Goal: Information Seeking & Learning: Compare options

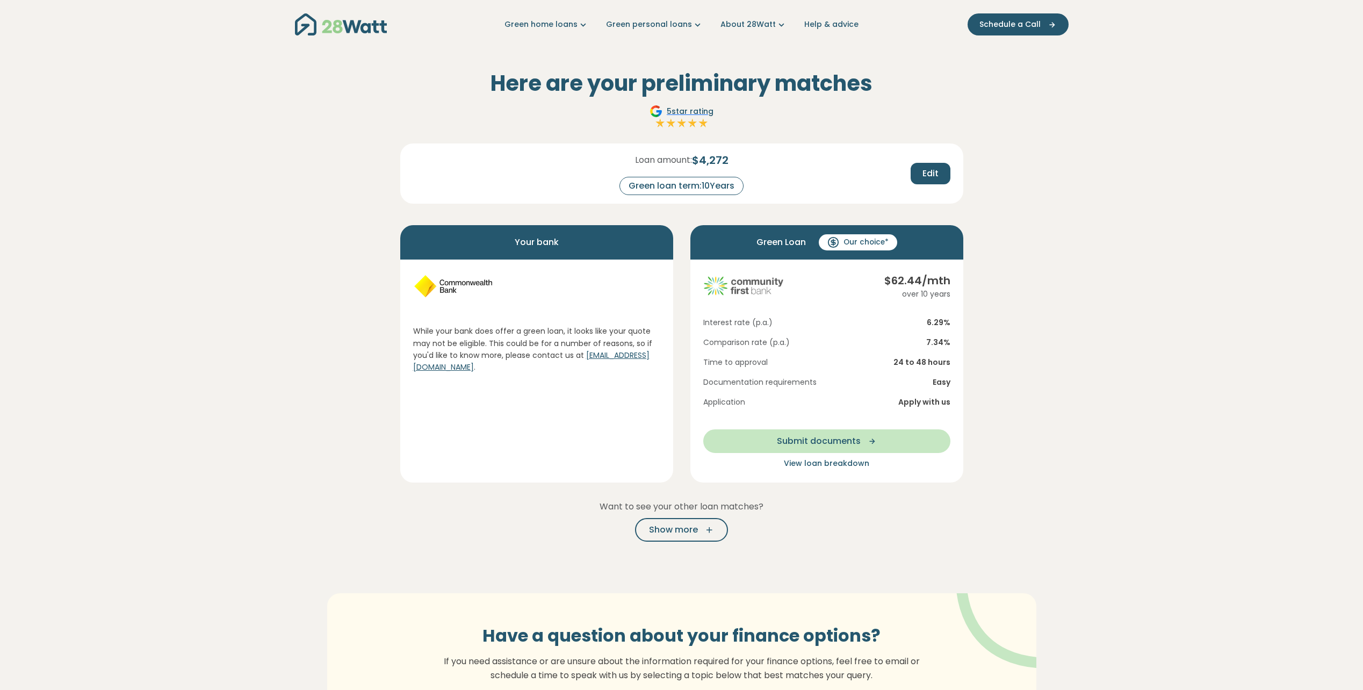
click at [1048, 213] on section "Here are your preliminary matches 5 star rating Loan amount: $ 4,272 Green loan…" at bounding box center [681, 423] width 1363 height 749
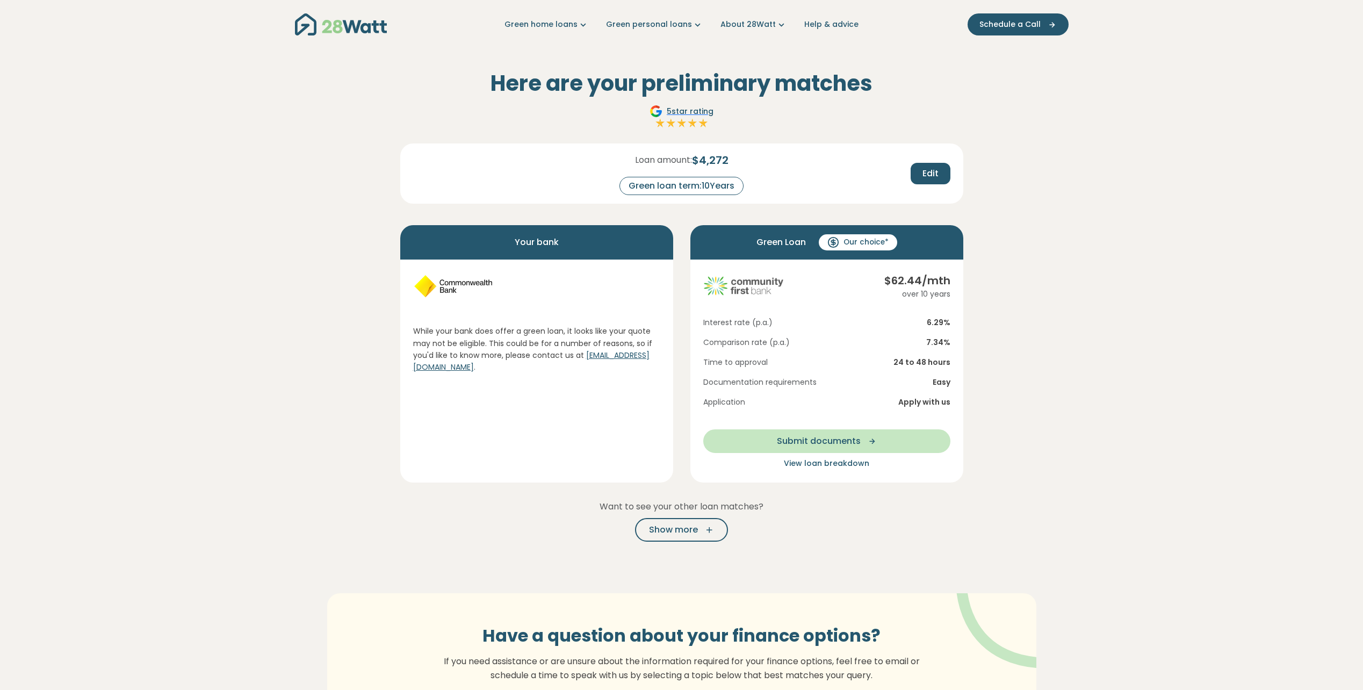
click at [1048, 213] on section "Here are your preliminary matches 5 star rating Loan amount: $ 4,272 Green loan…" at bounding box center [681, 423] width 1363 height 749
click at [1040, 217] on section "Here are your preliminary matches 5 star rating Loan amount: $ 4,272 Green loan…" at bounding box center [681, 423] width 1363 height 749
click at [1034, 218] on section "Here are your preliminary matches 5 star rating Loan amount: $ 4,272 Green loan…" at bounding box center [681, 423] width 1363 height 749
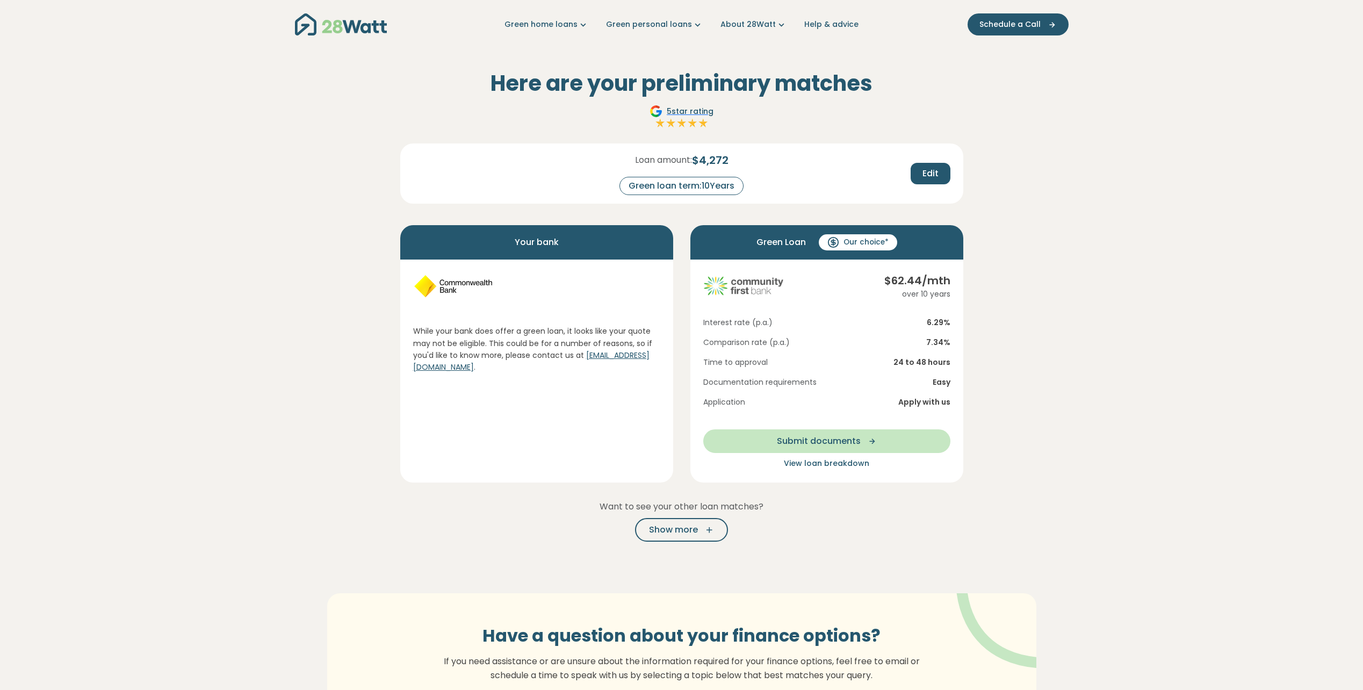
click at [1034, 218] on section "Here are your preliminary matches 5 star rating Loan amount: $ 4,272 Green loan…" at bounding box center [681, 423] width 1363 height 749
click at [810, 465] on span "View loan breakdown" at bounding box center [826, 463] width 85 height 11
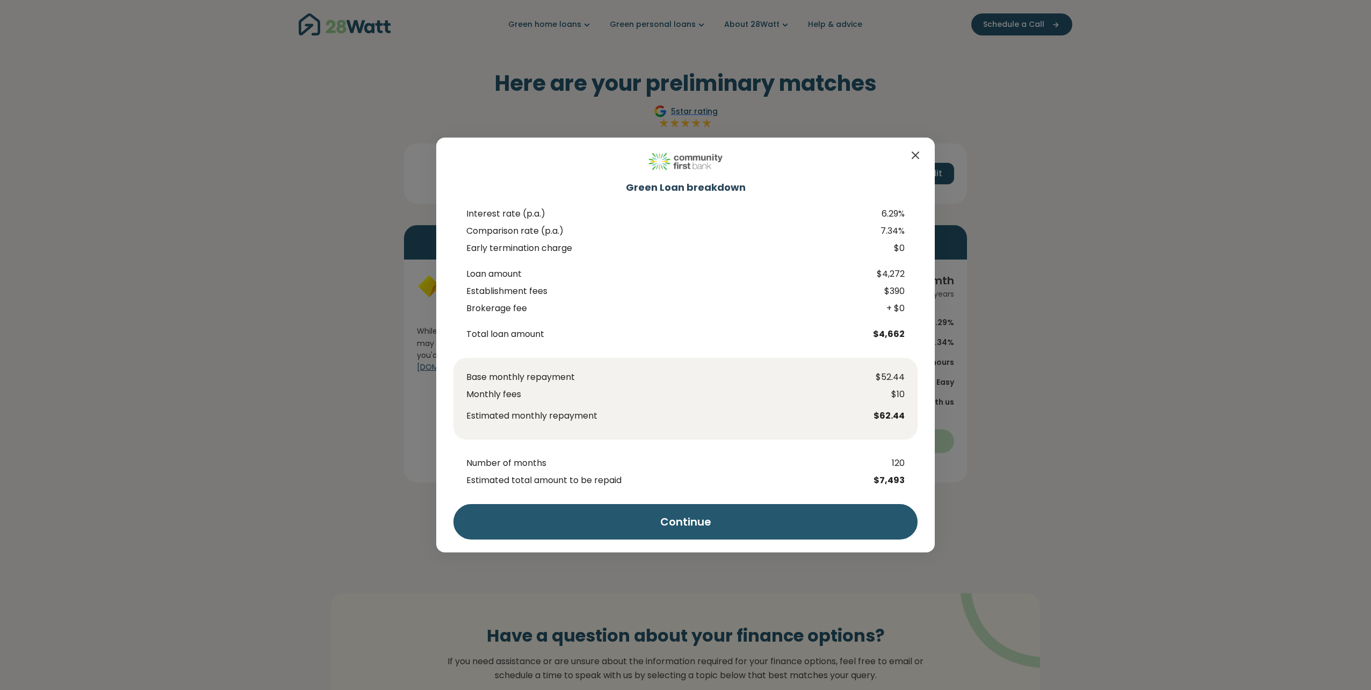
click at [1138, 374] on div "Green Loan breakdown Interest rate (p.a.) 6.29% Comparison rate (p.a.) 7.34% Ea…" at bounding box center [685, 345] width 1371 height 690
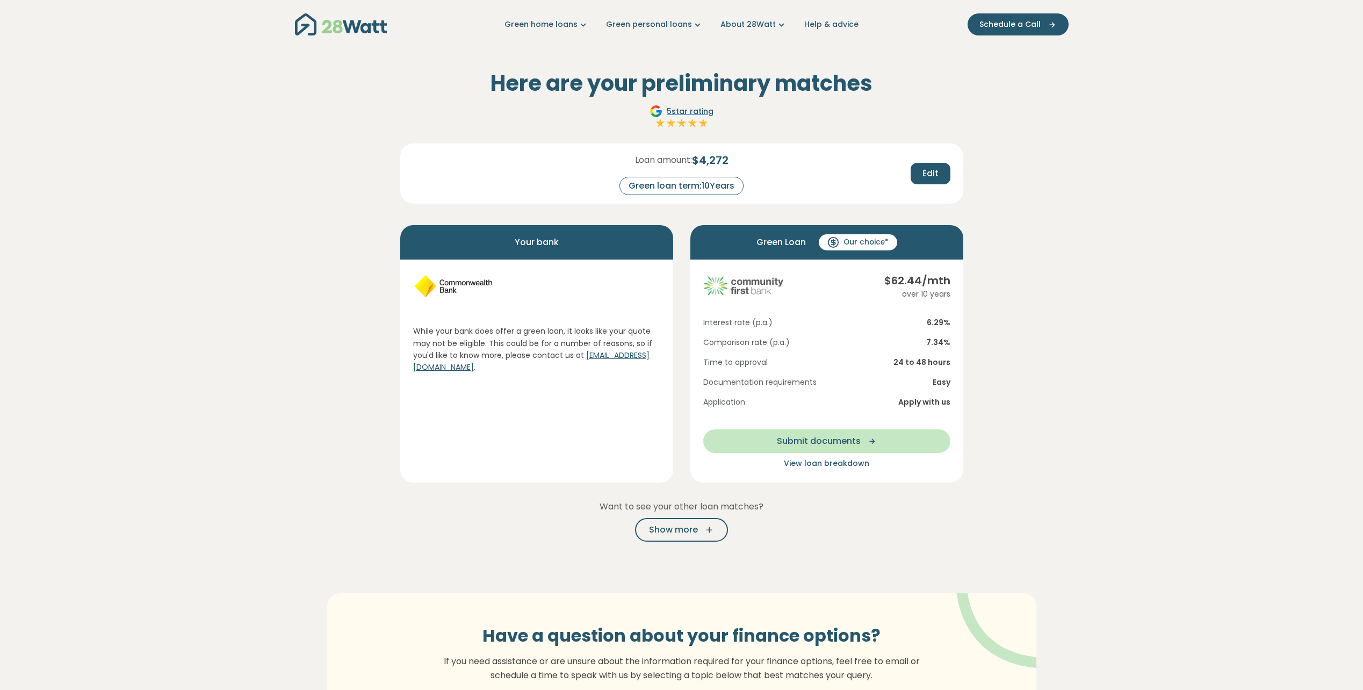
click at [1121, 278] on section "Here are your preliminary matches 5 star rating Loan amount: $ 4,272 Green loan…" at bounding box center [681, 423] width 1363 height 749
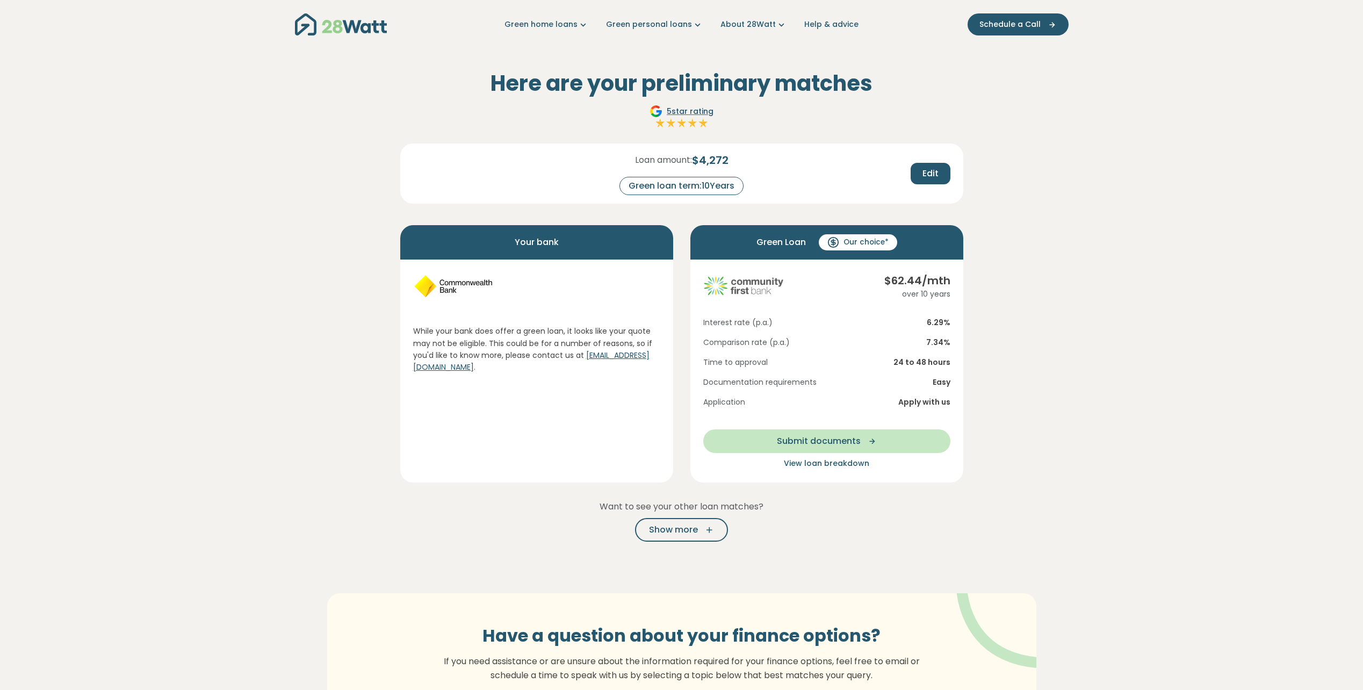
click at [1125, 285] on section "Here are your preliminary matches 5 star rating Loan amount: $ 4,272 Green loan…" at bounding box center [681, 423] width 1363 height 749
click at [1089, 335] on section "Here are your preliminary matches 5 star rating Loan amount: $ 4,272 Green loan…" at bounding box center [681, 423] width 1363 height 749
click at [1093, 293] on section "Here are your preliminary matches 5 star rating Loan amount: $ 4,272 Green loan…" at bounding box center [681, 423] width 1363 height 749
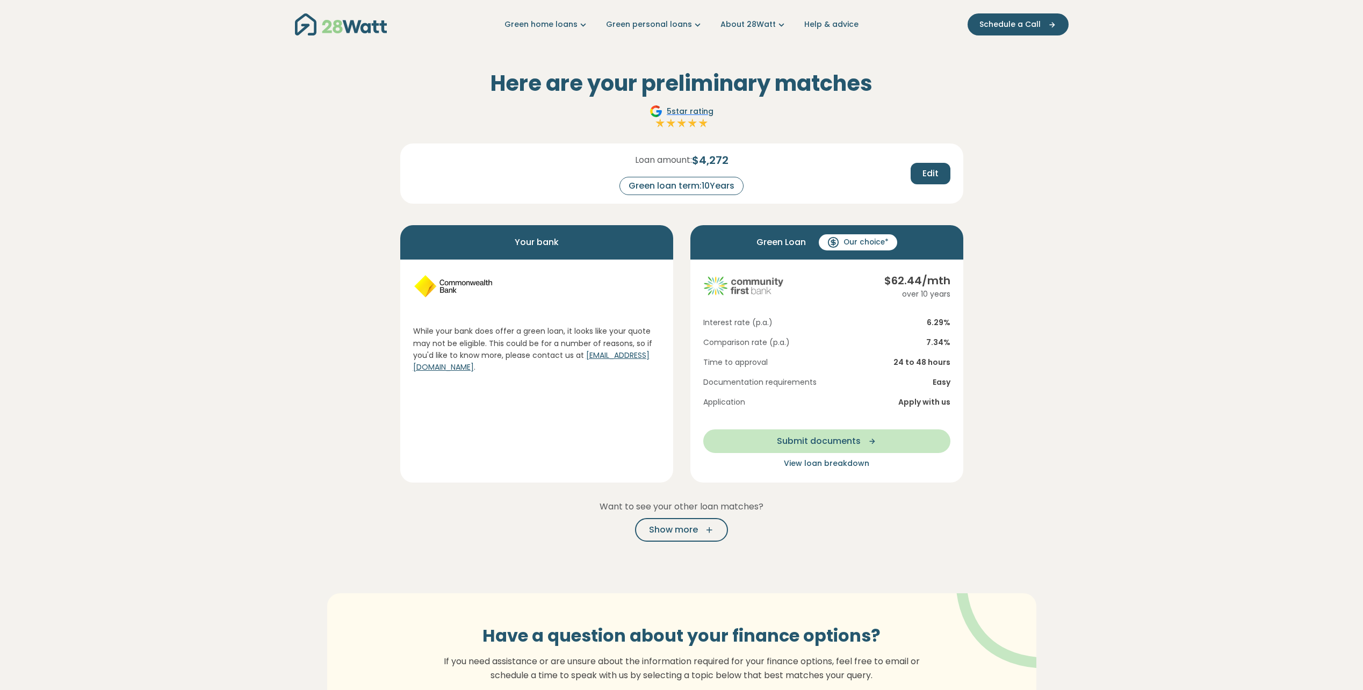
click at [837, 462] on span "View loan breakdown" at bounding box center [826, 463] width 85 height 11
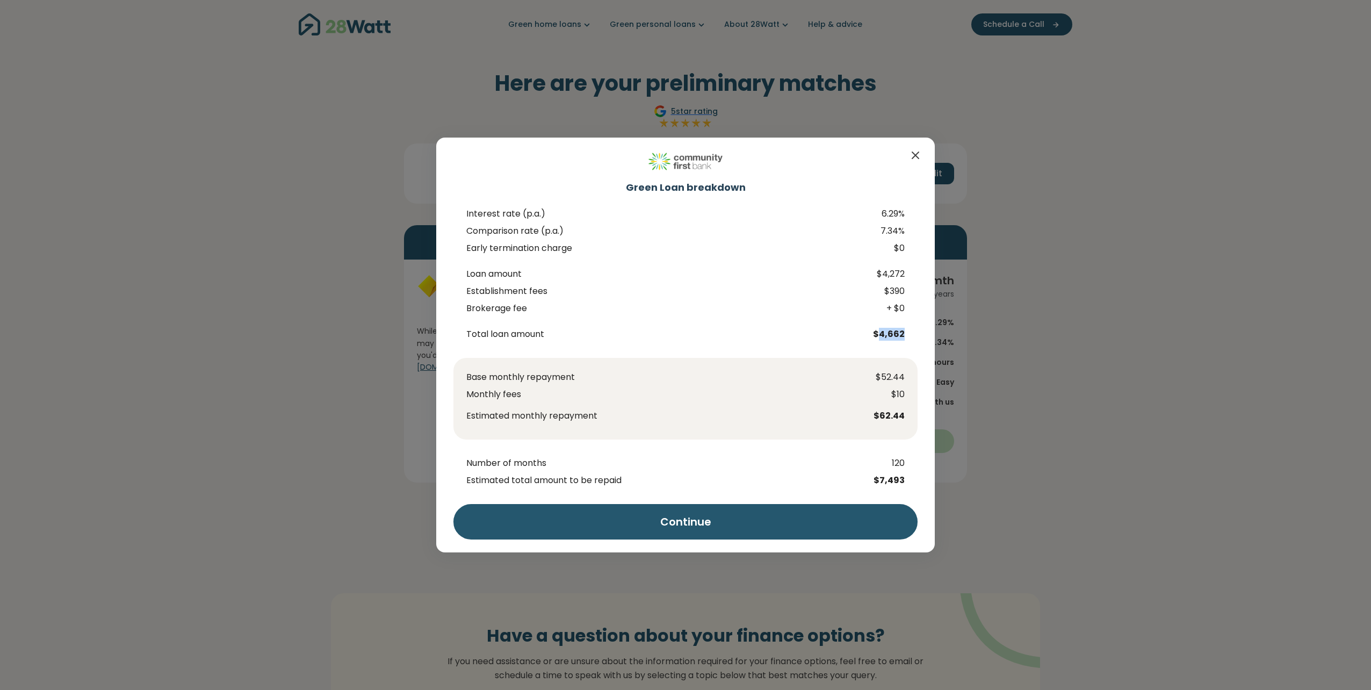
drag, startPoint x: 908, startPoint y: 329, endPoint x: 879, endPoint y: 329, distance: 28.5
click at [879, 329] on span "$4,662" at bounding box center [891, 334] width 54 height 13
drag, startPoint x: 879, startPoint y: 329, endPoint x: 924, endPoint y: 344, distance: 46.9
click at [924, 344] on div "Green Loan breakdown Interest rate (p.a.) 6.29% Comparison rate (p.a.) 7.34% Ea…" at bounding box center [685, 344] width 498 height 414
drag, startPoint x: 909, startPoint y: 333, endPoint x: 882, endPoint y: 334, distance: 26.9
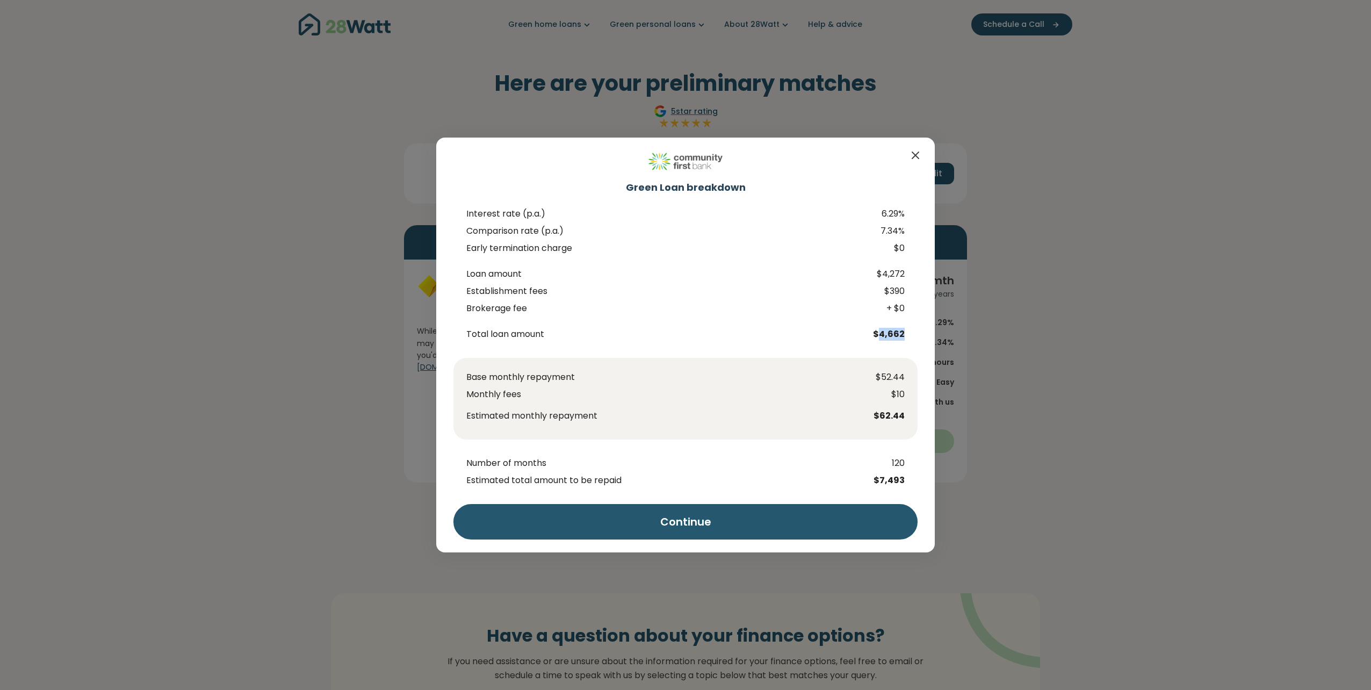
click at [882, 334] on span "$4,662" at bounding box center [891, 334] width 54 height 13
copy span "4,662"
click at [836, 346] on div "Green Loan breakdown Interest rate (p.a.) 6.29% Comparison rate (p.a.) 7.34% Ea…" at bounding box center [685, 344] width 498 height 414
click at [1103, 393] on div "Green Loan breakdown Interest rate (p.a.) 6.29% Comparison rate (p.a.) 7.34% Ea…" at bounding box center [685, 345] width 1371 height 690
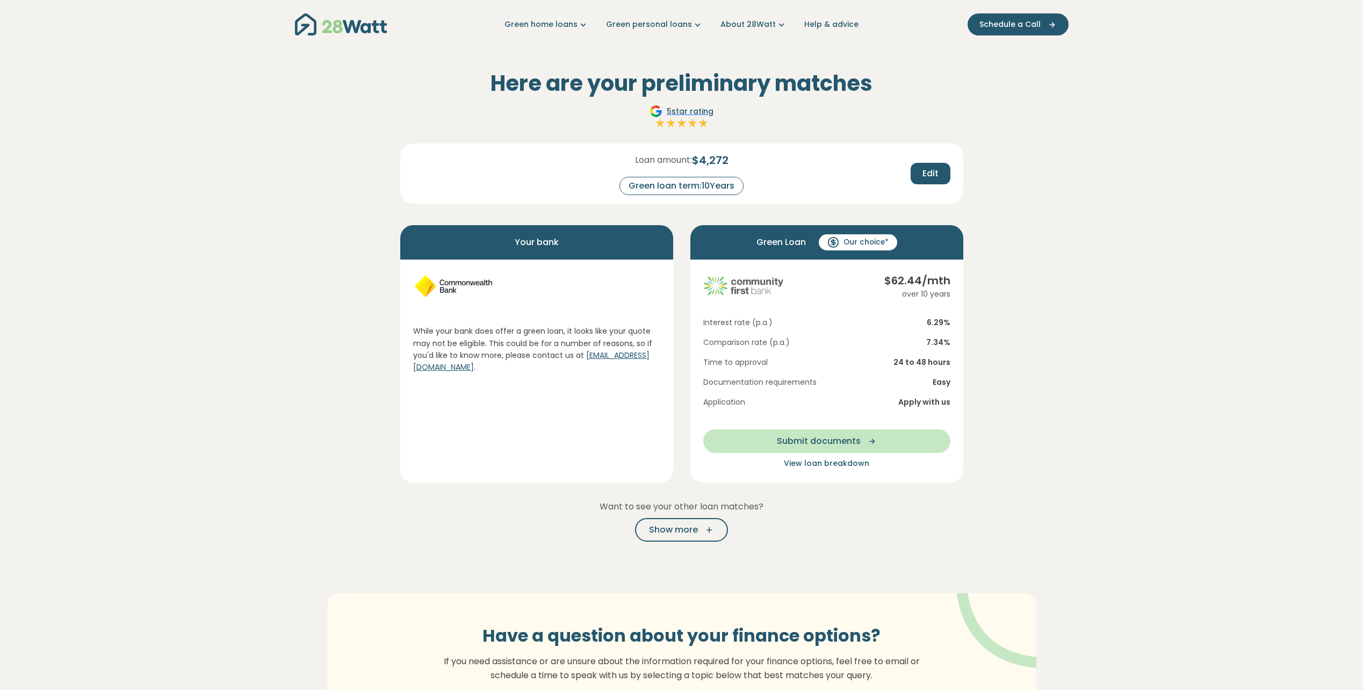
click at [1017, 357] on section "Here are your preliminary matches 5 star rating Loan amount: $ 4,272 Green loan…" at bounding box center [681, 423] width 1363 height 749
click at [815, 512] on p "Want to see your other loan matches?" at bounding box center [681, 506] width 563 height 14
click at [700, 523] on button "Show more" at bounding box center [681, 530] width 93 height 24
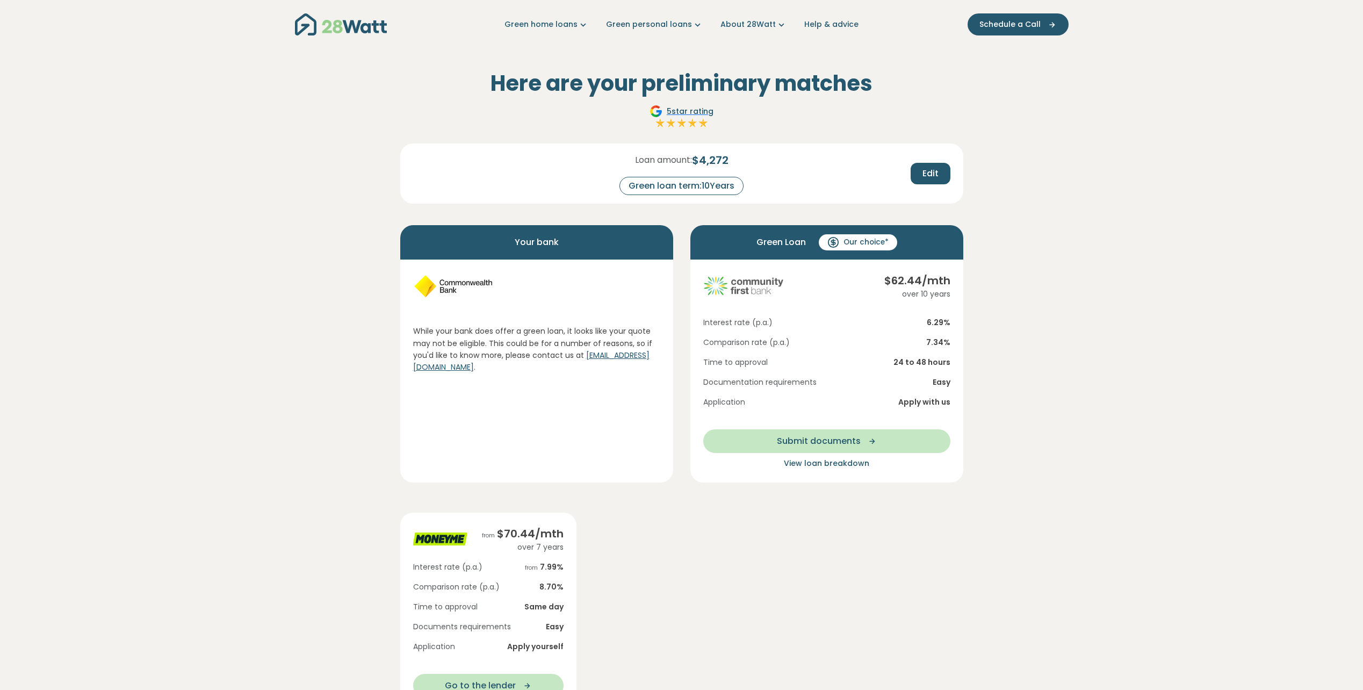
click at [1033, 426] on section "Here are your preliminary matches 5 star rating Loan amount: $ 4,272 Green loan…" at bounding box center [681, 516] width 1363 height 935
